Goal: Navigation & Orientation: Find specific page/section

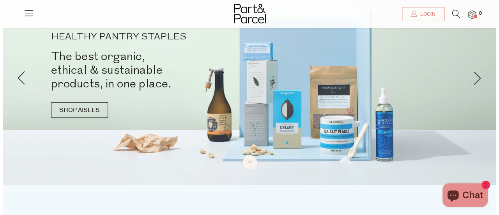
scroll to position [31, 0]
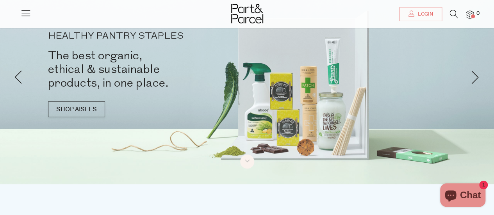
click at [21, 12] on icon at bounding box center [25, 12] width 11 height 11
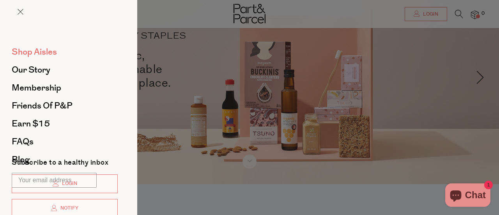
click at [30, 53] on span "Shop Aisles" at bounding box center [34, 52] width 45 height 12
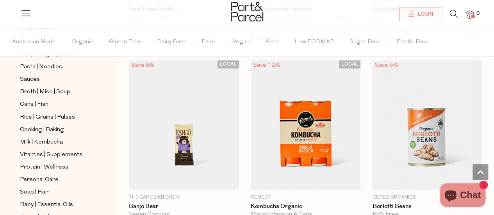
scroll to position [257, 0]
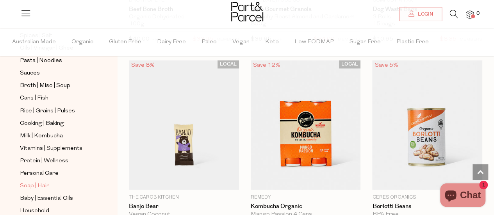
click at [35, 181] on span "Soap | Hair" at bounding box center [34, 185] width 29 height 9
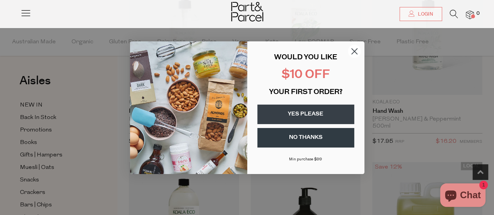
scroll to position [140, 0]
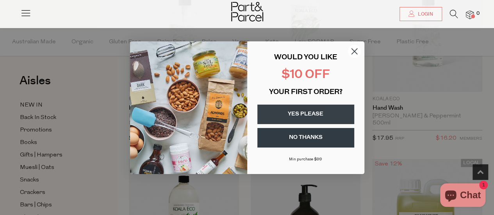
click at [356, 51] on circle "Close dialog" at bounding box center [353, 50] width 13 height 13
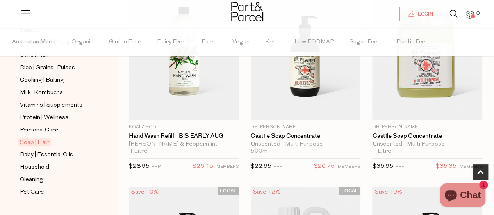
scroll to position [304, 0]
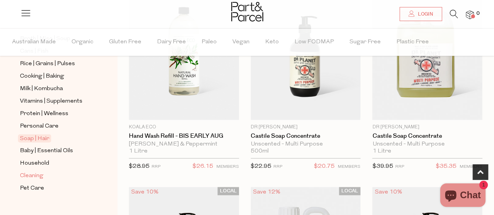
click at [26, 171] on span "Cleaning" at bounding box center [31, 175] width 23 height 9
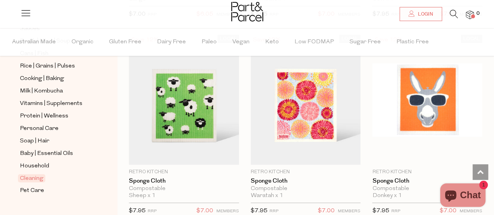
scroll to position [304, 0]
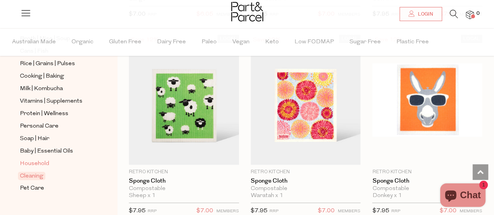
click at [29, 159] on span "Household" at bounding box center [34, 163] width 29 height 9
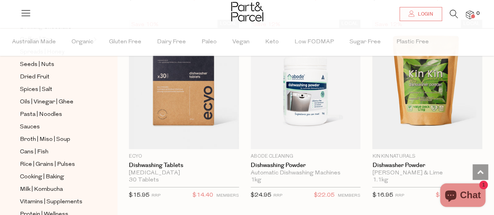
scroll to position [1853, 0]
